Goal: Task Accomplishment & Management: Use online tool/utility

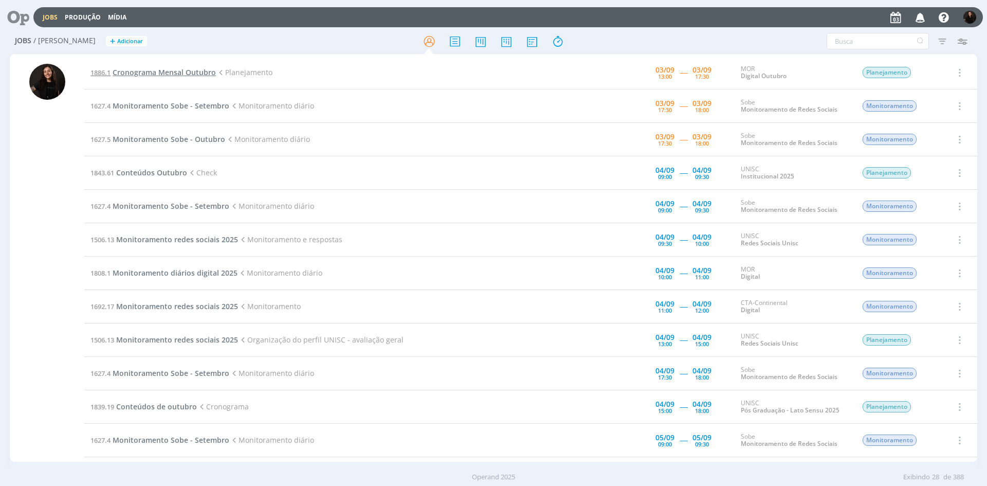
click at [166, 70] on span "Cronograma Mensal Outubro" at bounding box center [164, 72] width 103 height 10
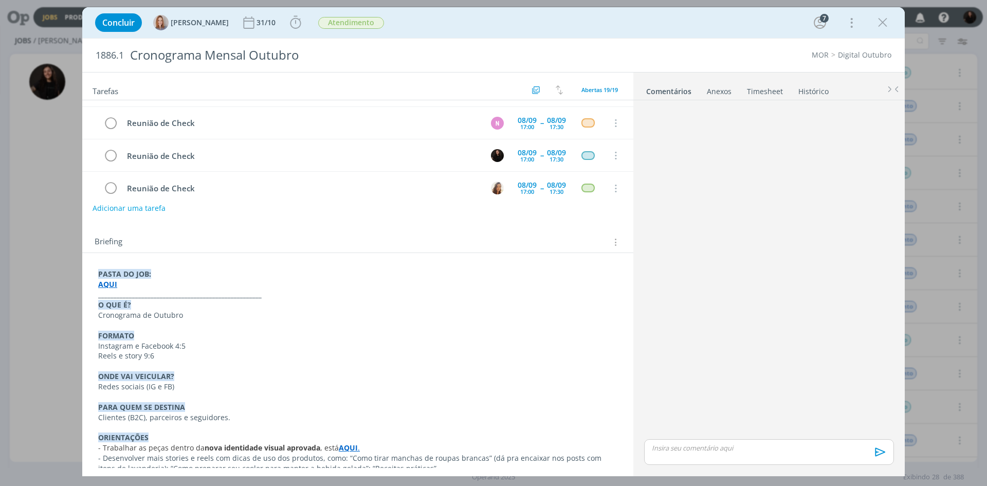
scroll to position [186, 0]
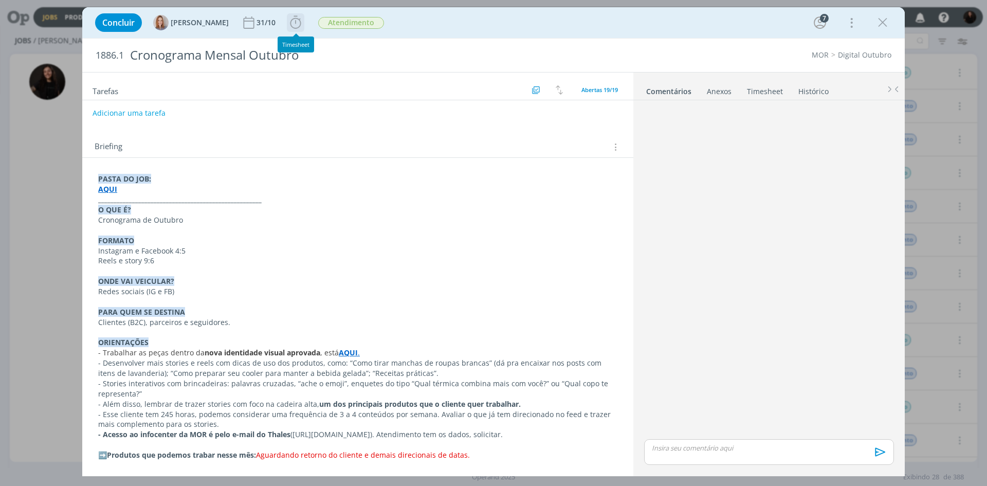
click at [296, 25] on icon "dialog" at bounding box center [295, 22] width 15 height 15
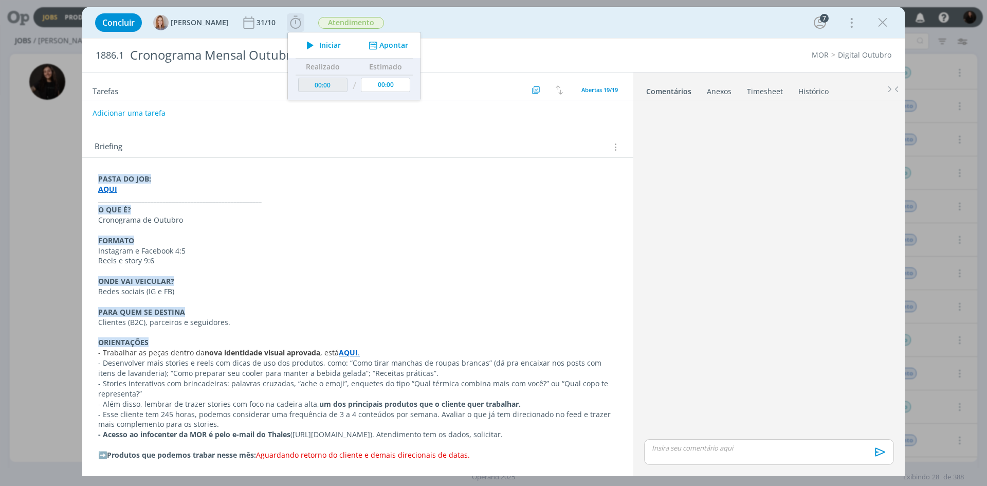
click at [329, 42] on span "Iniciar" at bounding box center [330, 45] width 22 height 7
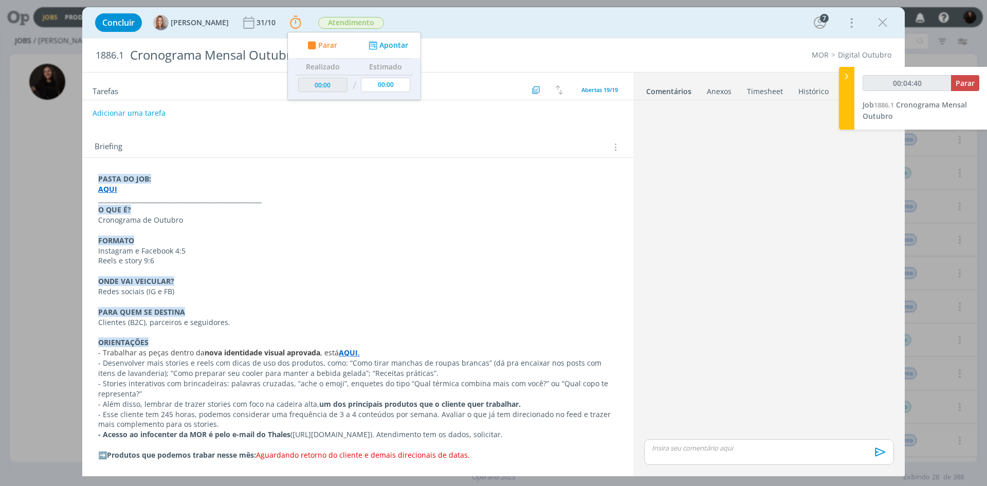
click at [349, 346] on p "ORIENTAÇÕES" at bounding box center [357, 342] width 519 height 10
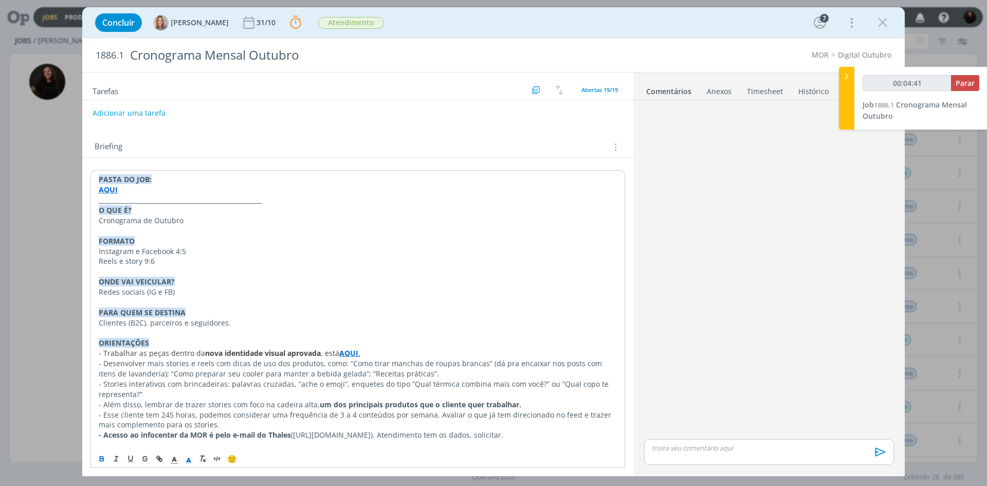
click at [352, 355] on strong "AQUI" at bounding box center [348, 353] width 19 height 10
click at [356, 368] on link "[URL][DOMAIN_NAME]" at bounding box center [318, 372] width 78 height 13
click at [411, 329] on p "dialog" at bounding box center [358, 333] width 518 height 10
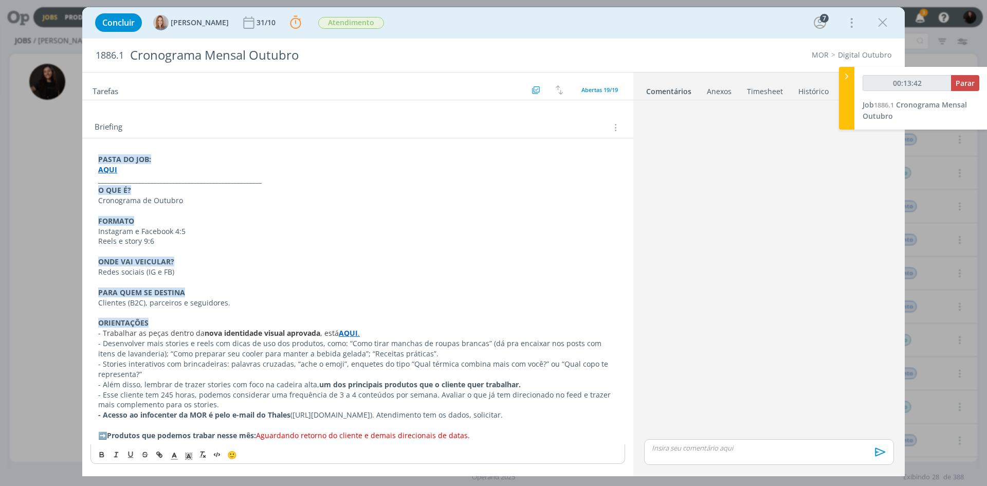
scroll to position [206, 0]
type input "00:21:50"
click at [846, 77] on icon at bounding box center [847, 76] width 10 height 11
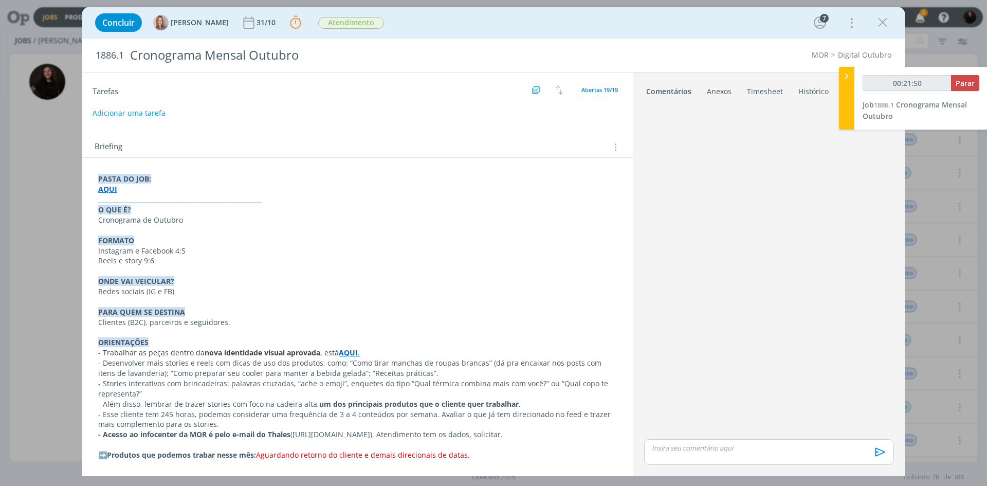
scroll to position [186, 0]
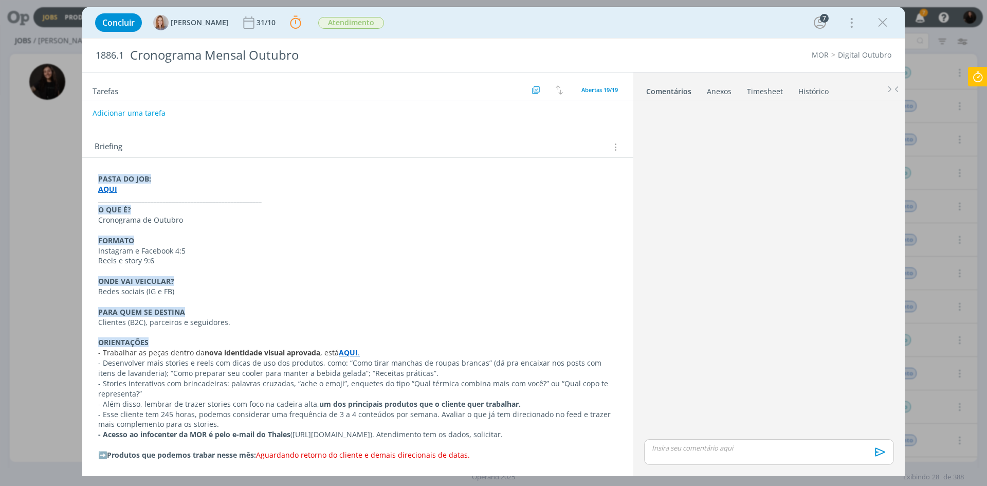
drag, startPoint x: 882, startPoint y: 19, endPoint x: 772, endPoint y: 82, distance: 127.4
click at [883, 19] on icon "dialog" at bounding box center [882, 22] width 15 height 15
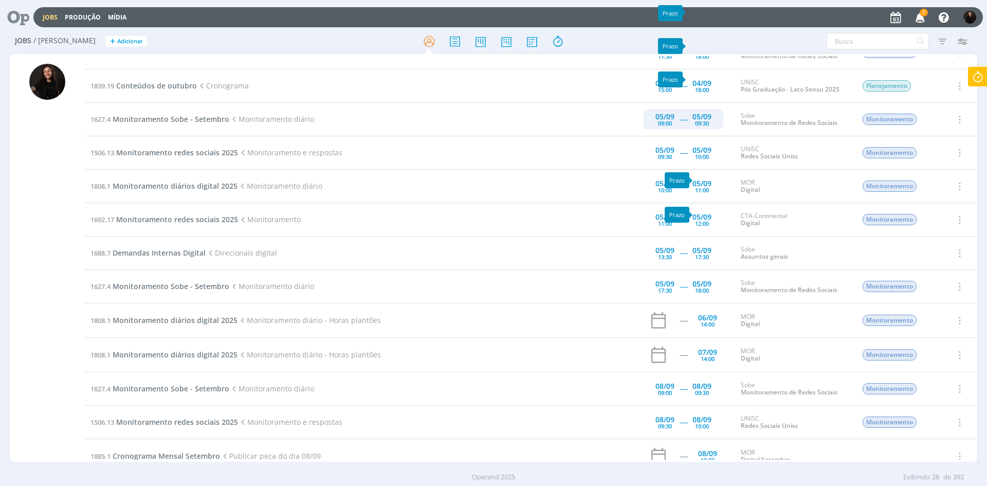
scroll to position [463, 0]
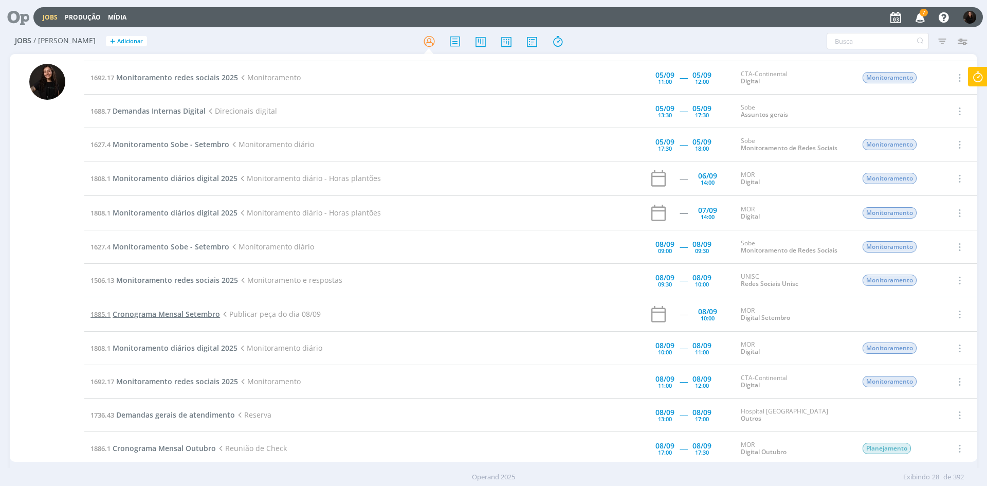
click at [206, 312] on span "Cronograma Mensal Setembro" at bounding box center [166, 314] width 107 height 10
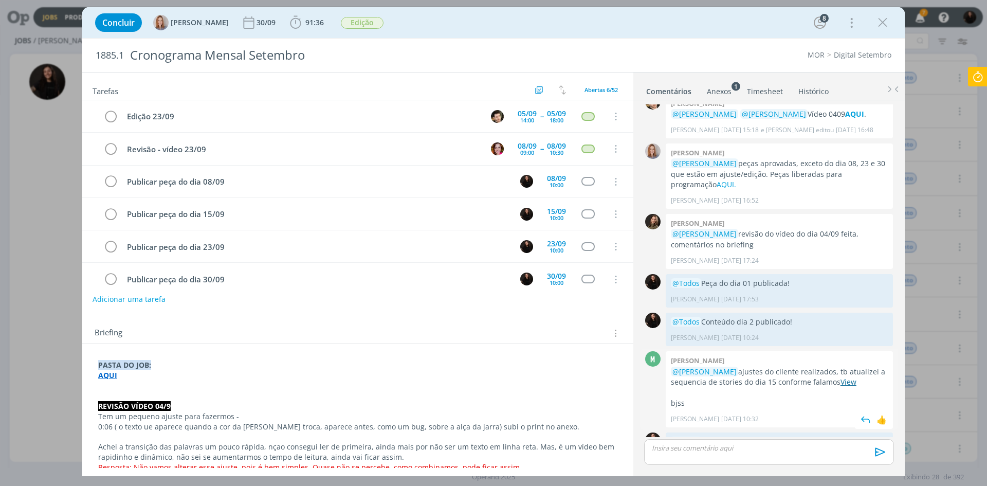
scroll to position [14, 0]
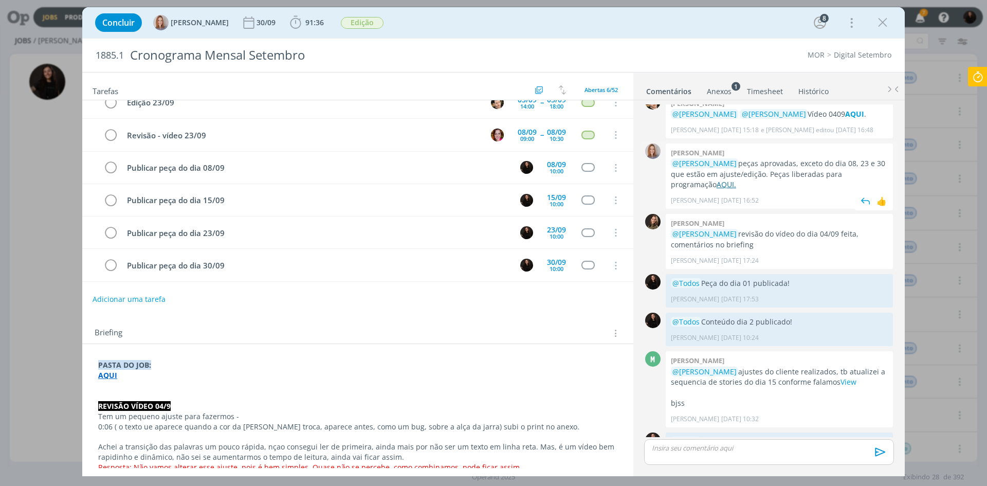
click at [717, 179] on link "AQUI." at bounding box center [727, 184] width 20 height 10
drag, startPoint x: 273, startPoint y: 392, endPoint x: 266, endPoint y: 387, distance: 8.1
drag, startPoint x: 883, startPoint y: 22, endPoint x: 543, endPoint y: 213, distance: 390.7
click at [883, 22] on icon "dialog" at bounding box center [882, 22] width 15 height 15
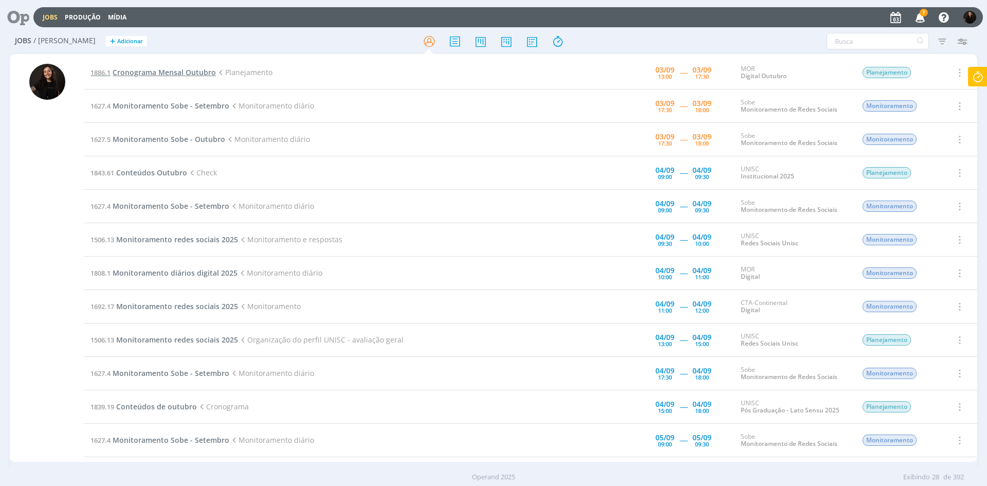
click at [198, 71] on span "Cronograma Mensal Outubro" at bounding box center [164, 72] width 103 height 10
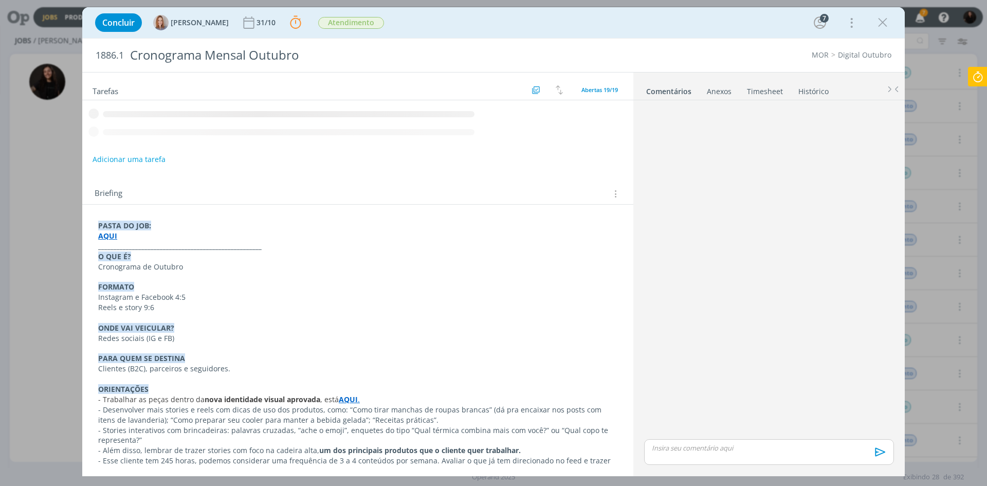
click at [350, 272] on p "Cronograma de Outubro" at bounding box center [357, 267] width 519 height 10
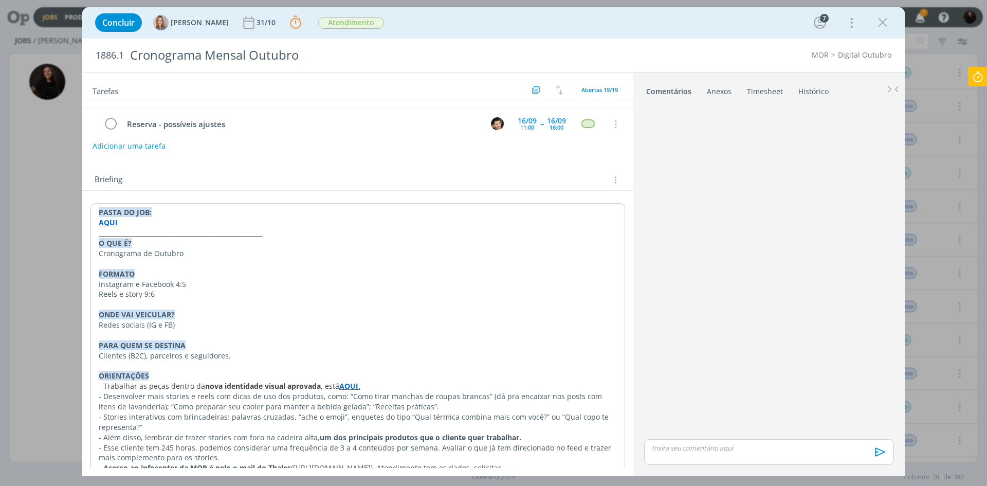
scroll to position [206, 0]
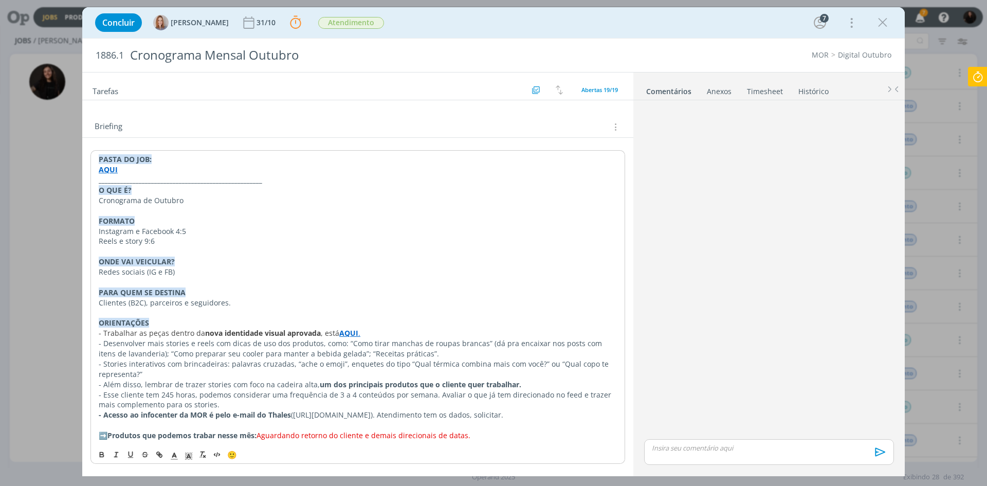
click at [352, 334] on strong "AQUI" at bounding box center [348, 333] width 19 height 10
click at [356, 350] on link "[URL][DOMAIN_NAME]" at bounding box center [318, 352] width 78 height 13
click at [333, 253] on p "dialog" at bounding box center [358, 251] width 518 height 10
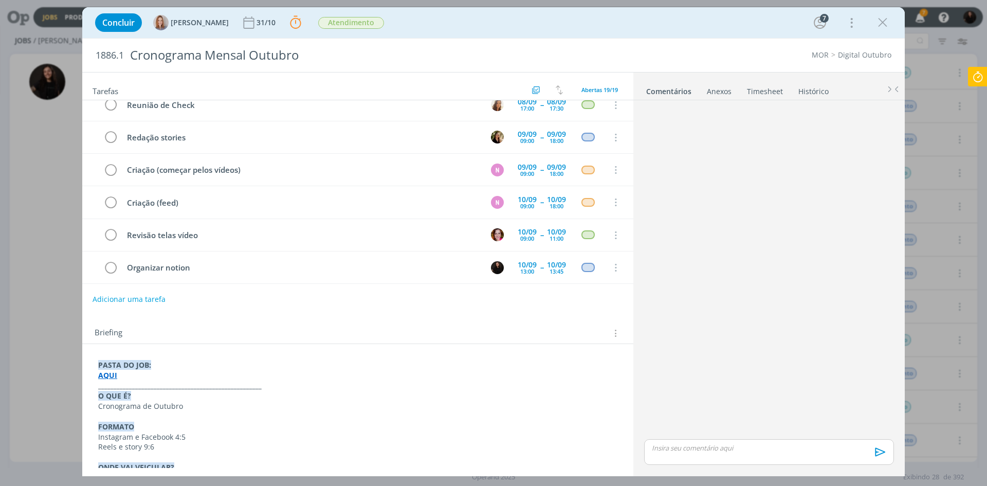
scroll to position [103, 0]
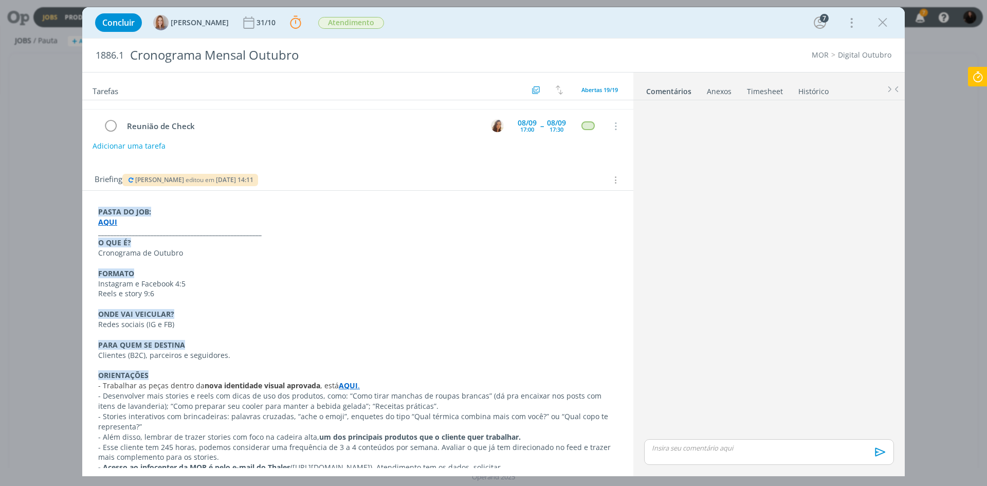
scroll to position [135, 0]
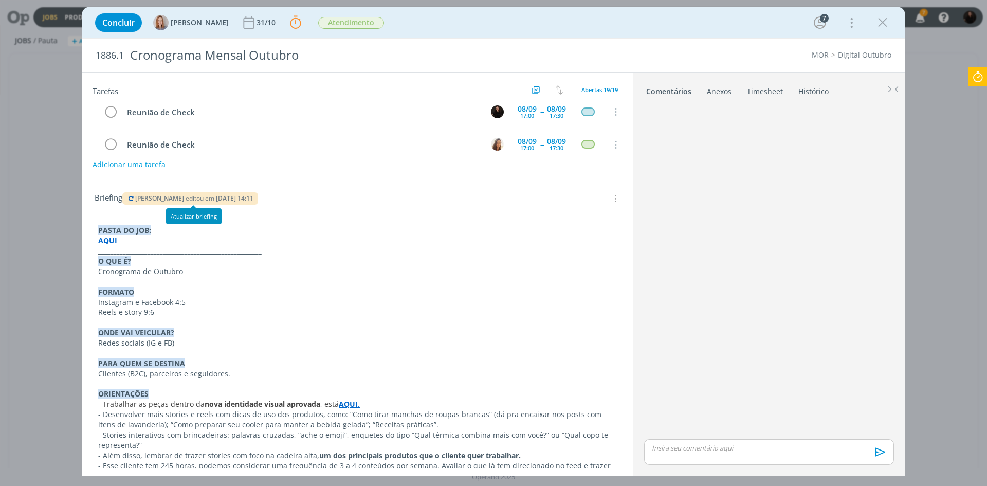
click at [131, 201] on icon "dialog" at bounding box center [131, 198] width 8 height 6
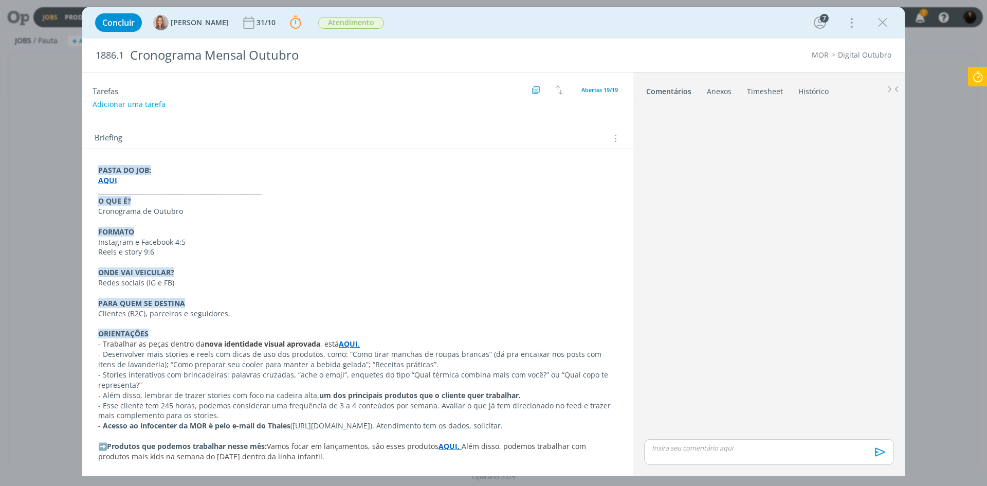
scroll to position [196, 0]
click at [445, 443] on strong "AQUI." at bounding box center [449, 445] width 21 height 10
click at [454, 427] on link "https://sobeae.sharepoint.com/:i:/s/SOBEAE/EY3RXqMIrL1BkN4A5sQZaYYBb9roQhFuEYrN…" at bounding box center [419, 424] width 78 height 13
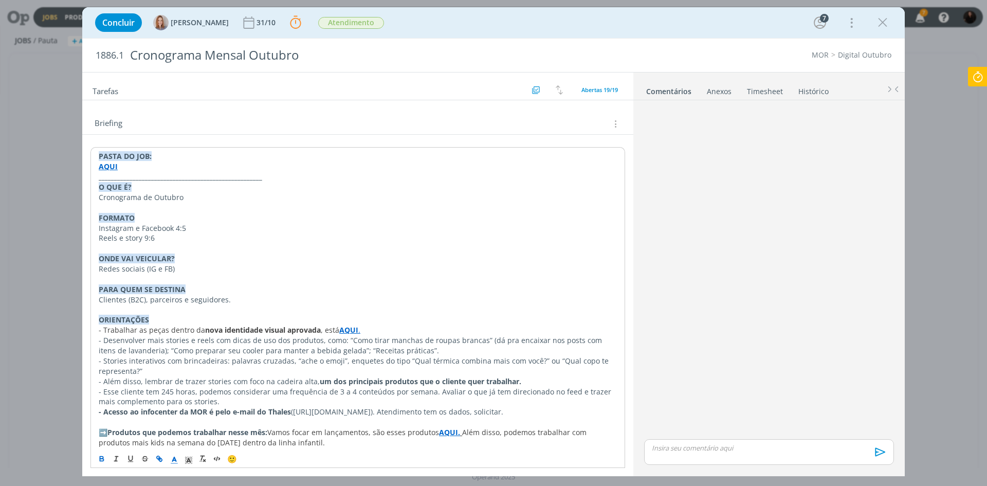
scroll to position [217, 0]
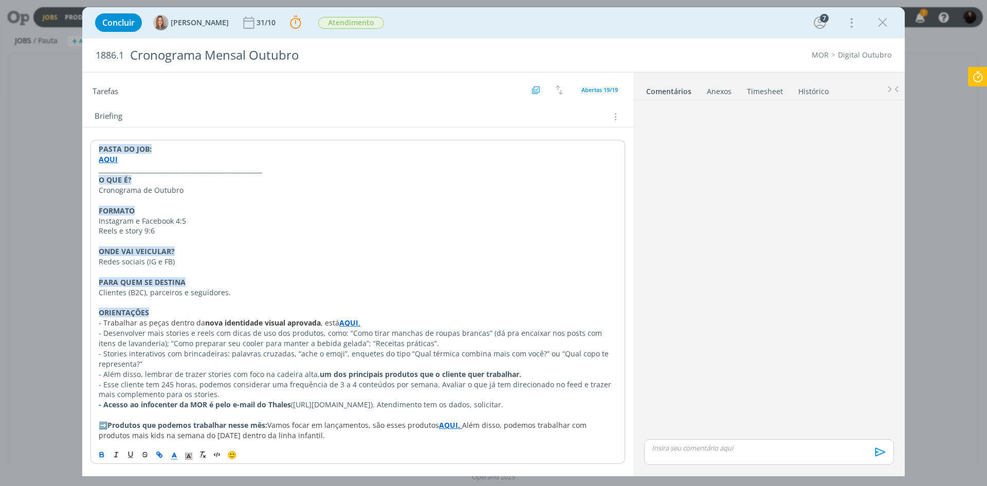
click at [275, 337] on p "- Desenvolver mais stories e reels com dicas de uso dos produtos, como: “Como t…" at bounding box center [358, 338] width 518 height 21
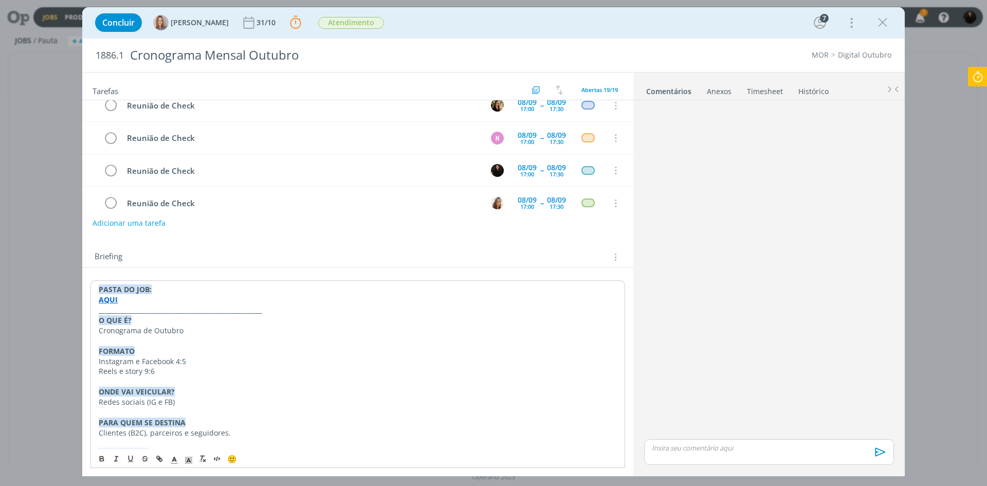
scroll to position [62, 0]
